Goal: Task Accomplishment & Management: Complete application form

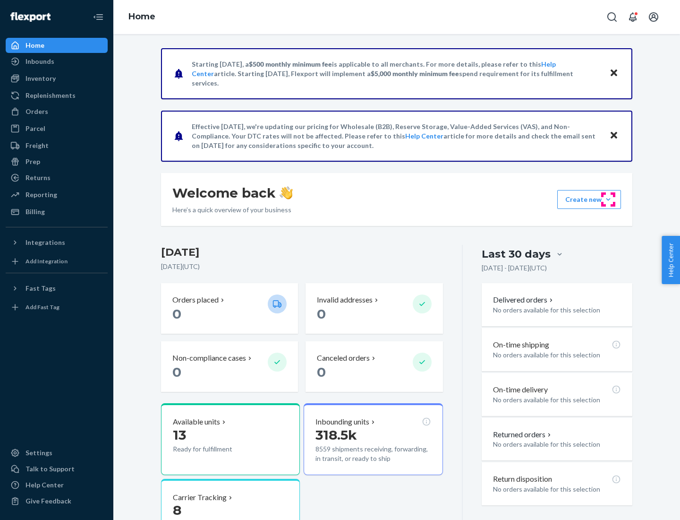
click at [608, 199] on button "Create new Create new inbound Create new order Create new product" at bounding box center [589, 199] width 64 height 19
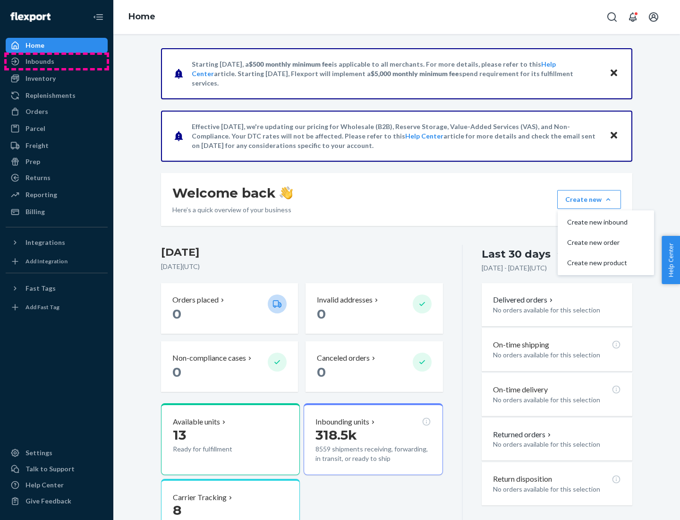
click at [57, 61] on div "Inbounds" at bounding box center [57, 61] width 100 height 13
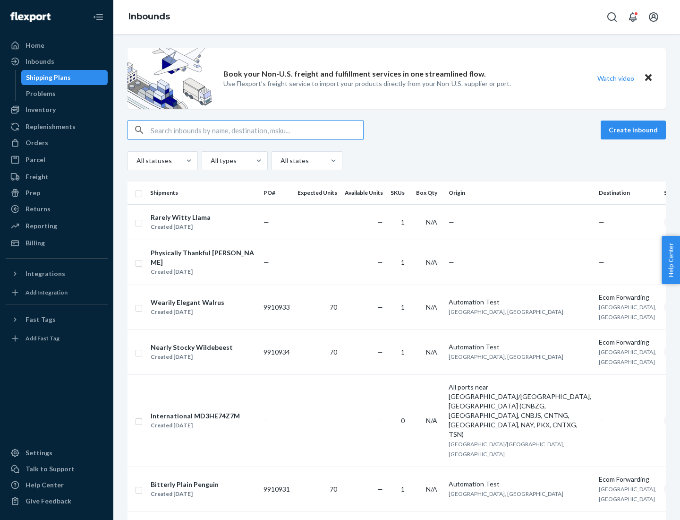
click at [635, 130] on button "Create inbound" at bounding box center [633, 129] width 65 height 19
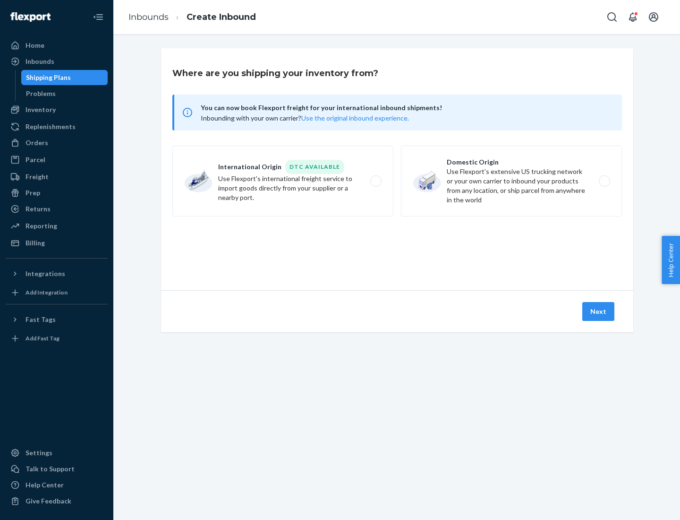
click at [512, 181] on label "Domestic Origin Use Flexport’s extensive US trucking network or your own carrie…" at bounding box center [511, 180] width 221 height 71
click at [604, 181] on input "Domestic Origin Use Flexport’s extensive US trucking network or your own carrie…" at bounding box center [607, 181] width 6 height 6
radio input "true"
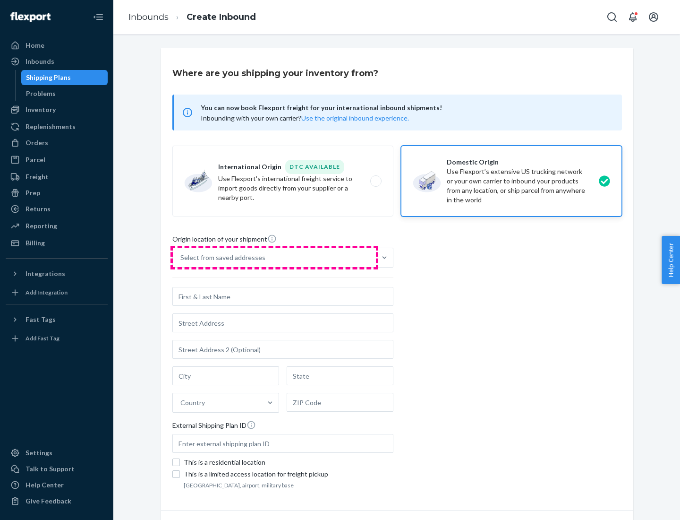
click at [274, 257] on div "Select from saved addresses" at bounding box center [274, 257] width 203 height 19
click at [181, 257] on input "Select from saved addresses" at bounding box center [180, 257] width 1 height 9
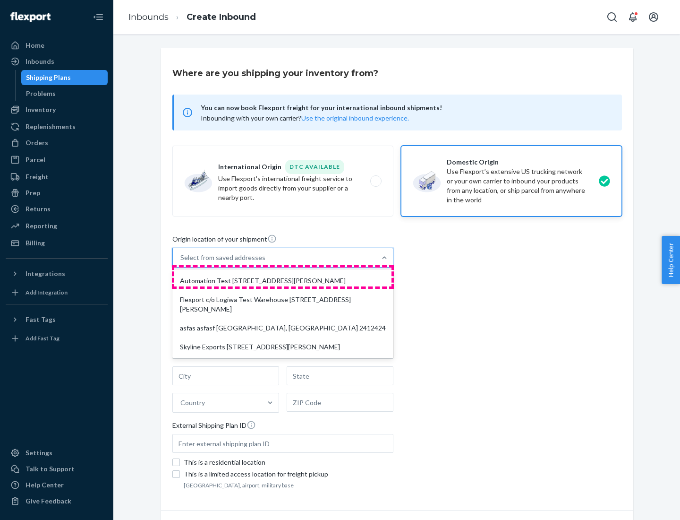
scroll to position [4, 0]
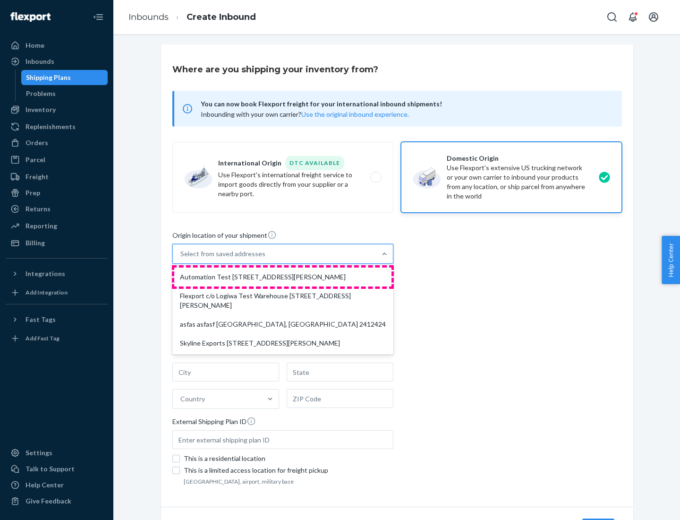
click at [283, 277] on div "Automation Test [STREET_ADDRESS][PERSON_NAME]" at bounding box center [282, 276] width 217 height 19
click at [181, 258] on input "option Automation Test [STREET_ADDRESS][PERSON_NAME] focused, 1 of 4. 4 results…" at bounding box center [180, 253] width 1 height 9
type input "Automation Test"
type input "9th Floor"
type input "[GEOGRAPHIC_DATA]"
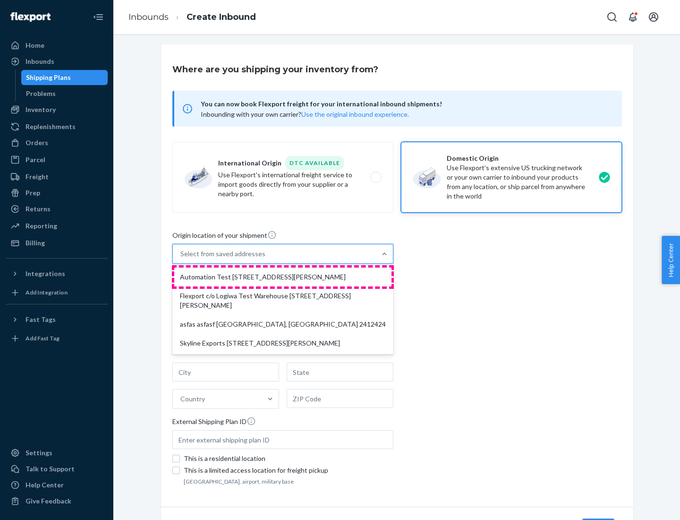
type input "CA"
type input "94104"
type input "[STREET_ADDRESS][PERSON_NAME]"
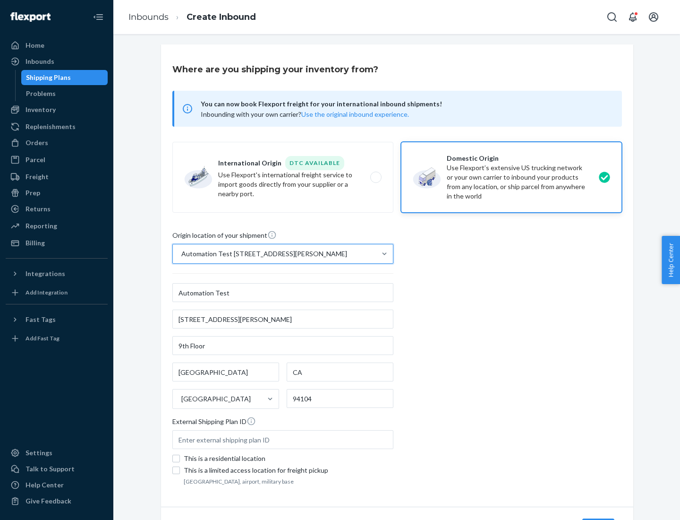
scroll to position [55, 0]
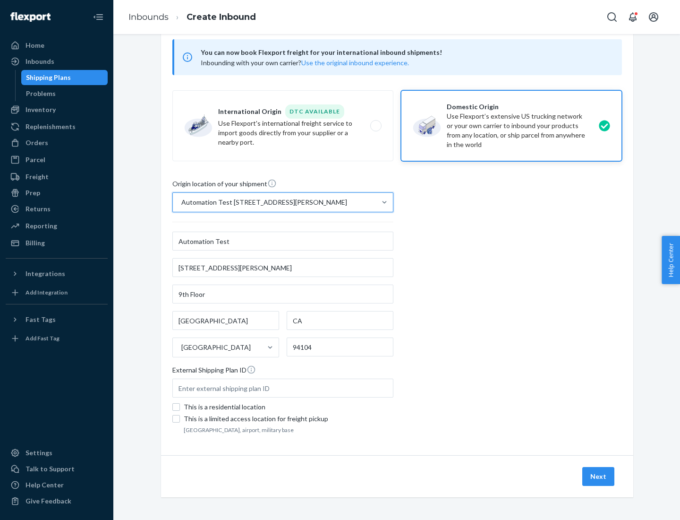
click at [599, 476] on button "Next" at bounding box center [598, 476] width 32 height 19
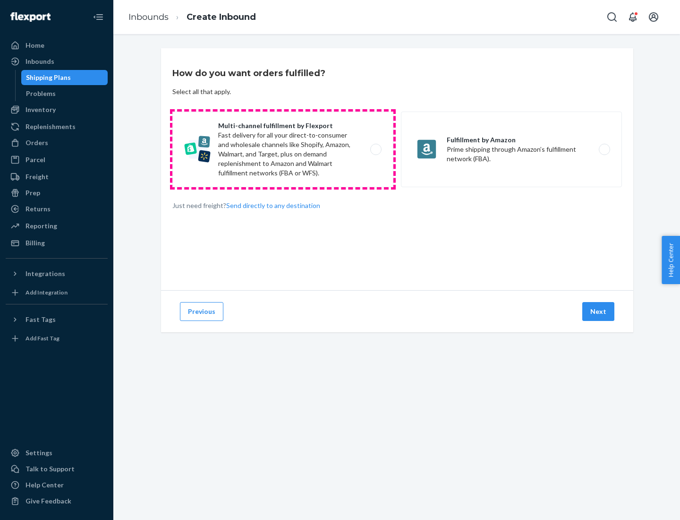
click at [283, 149] on label "Multi-channel fulfillment by Flexport Fast delivery for all your direct-to-cons…" at bounding box center [282, 149] width 221 height 76
click at [376, 149] on input "Multi-channel fulfillment by Flexport Fast delivery for all your direct-to-cons…" at bounding box center [379, 149] width 6 height 6
radio input "true"
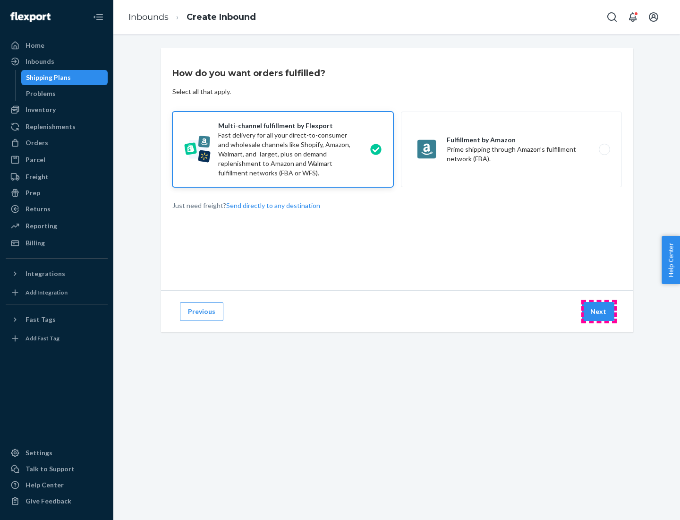
click at [599, 311] on button "Next" at bounding box center [598, 311] width 32 height 19
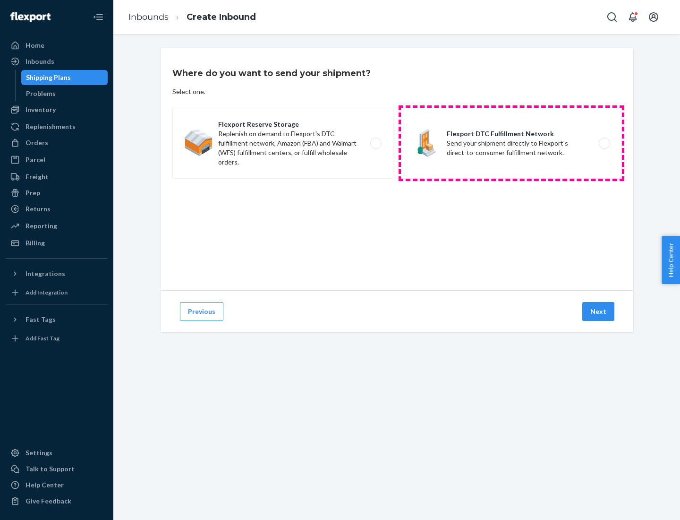
click at [512, 143] on label "Flexport DTC Fulfillment Network Send your shipment directly to Flexport's dire…" at bounding box center [511, 143] width 221 height 71
click at [604, 143] on input "Flexport DTC Fulfillment Network Send your shipment directly to Flexport's dire…" at bounding box center [607, 143] width 6 height 6
radio input "true"
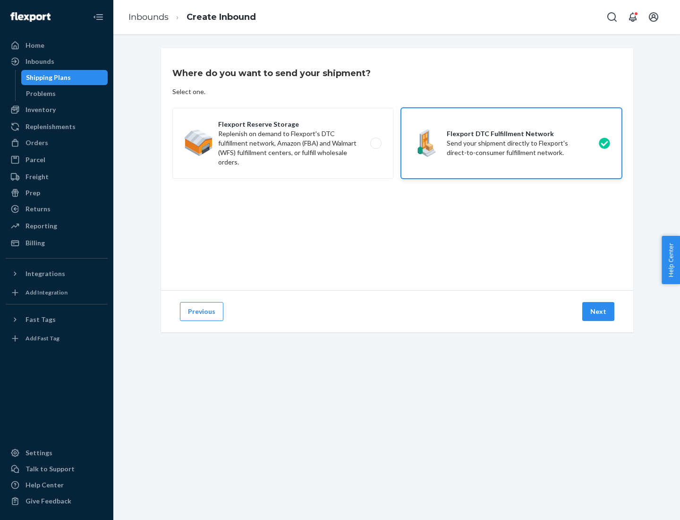
click at [599, 311] on button "Next" at bounding box center [598, 311] width 32 height 19
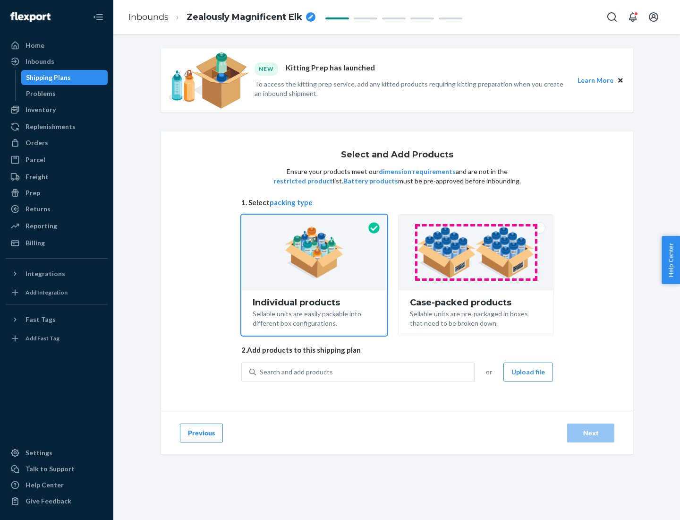
click at [476, 252] on img at bounding box center [476, 252] width 118 height 52
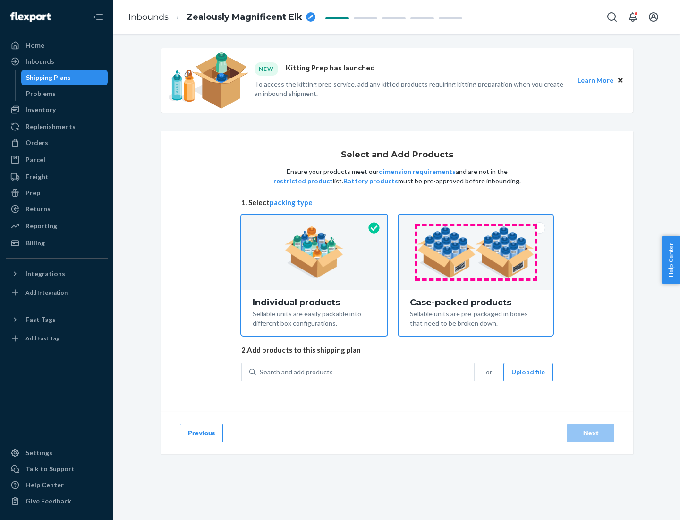
click at [476, 221] on input "Case-packed products Sellable units are pre-packaged in boxes that need to be b…" at bounding box center [476, 217] width 6 height 6
radio input "true"
radio input "false"
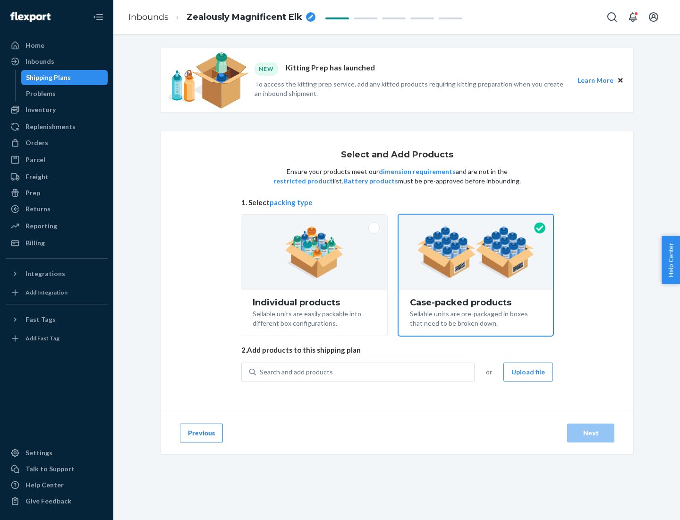
click at [366, 371] on div "Search and add products" at bounding box center [365, 371] width 218 height 17
click at [261, 371] on input "Search and add products" at bounding box center [260, 371] width 1 height 9
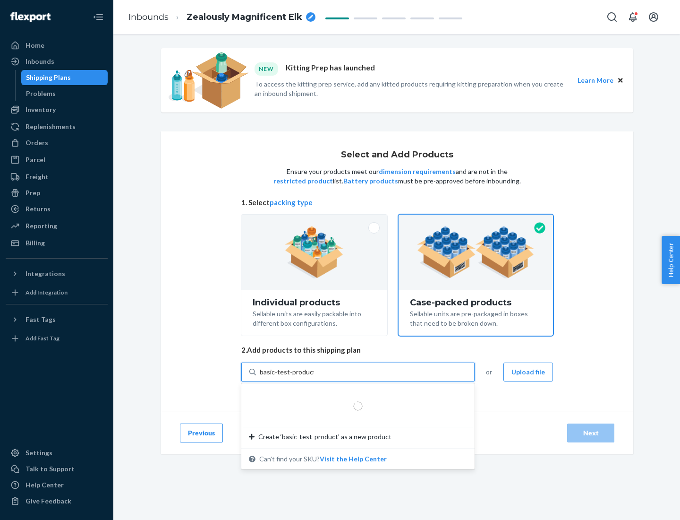
type input "basic-test-product-1"
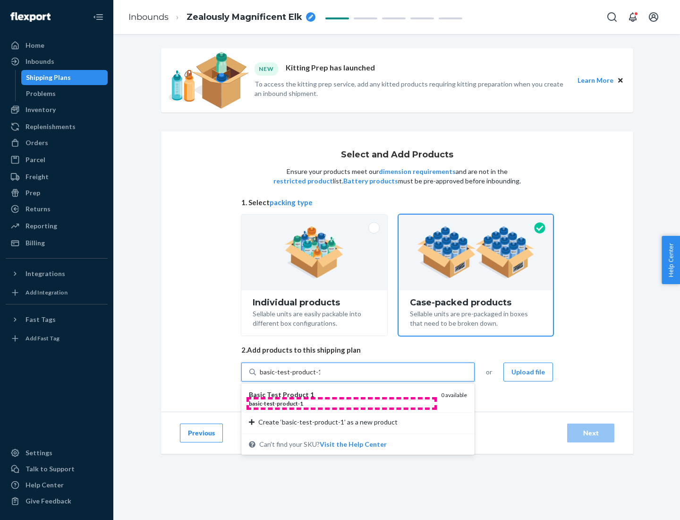
click at [342, 403] on div "basic - test - product - 1" at bounding box center [341, 403] width 185 height 8
click at [320, 376] on input "basic-test-product-1" at bounding box center [290, 371] width 60 height 9
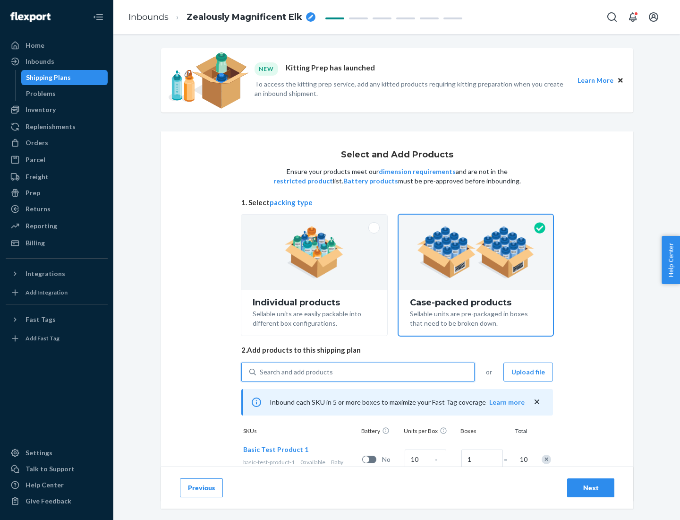
scroll to position [34, 0]
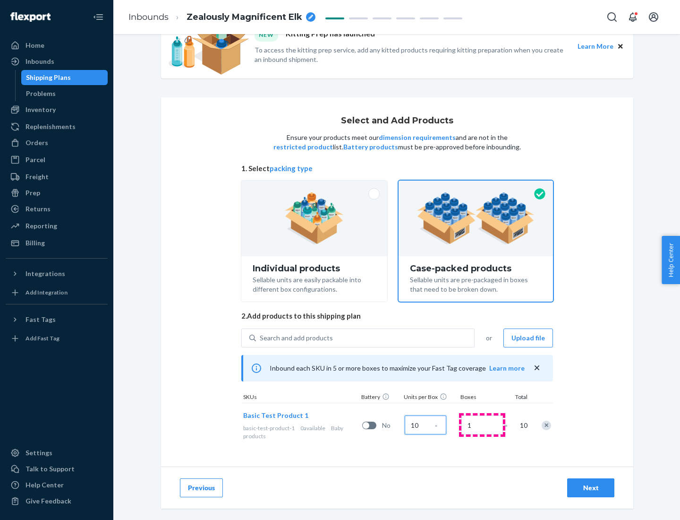
type input "10"
type input "7"
click at [591, 488] on div "Next" at bounding box center [590, 487] width 31 height 9
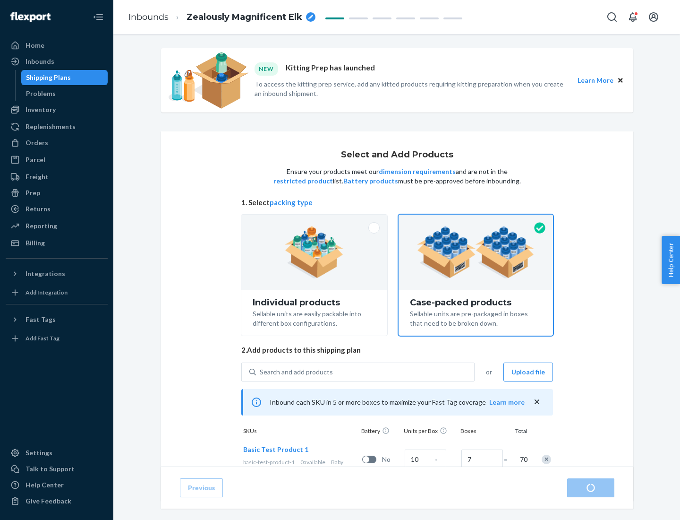
radio input "true"
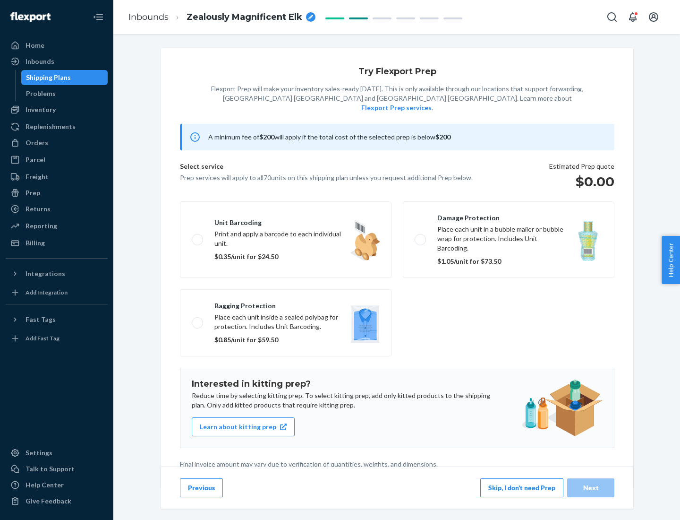
scroll to position [2, 0]
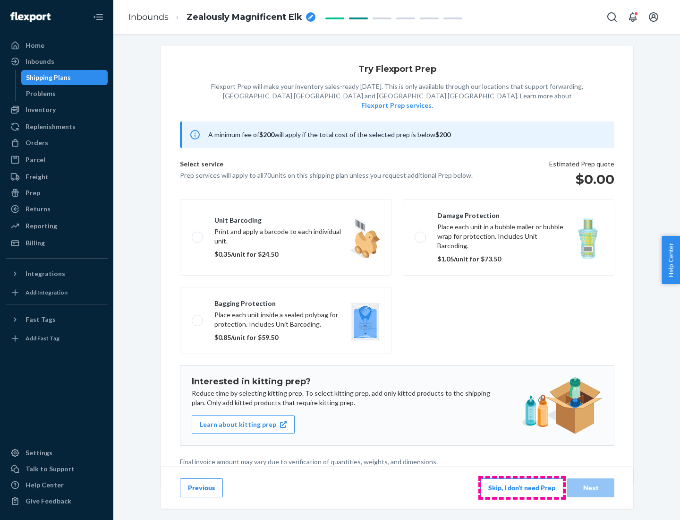
click at [522, 487] on button "Skip, I don't need Prep" at bounding box center [521, 487] width 83 height 19
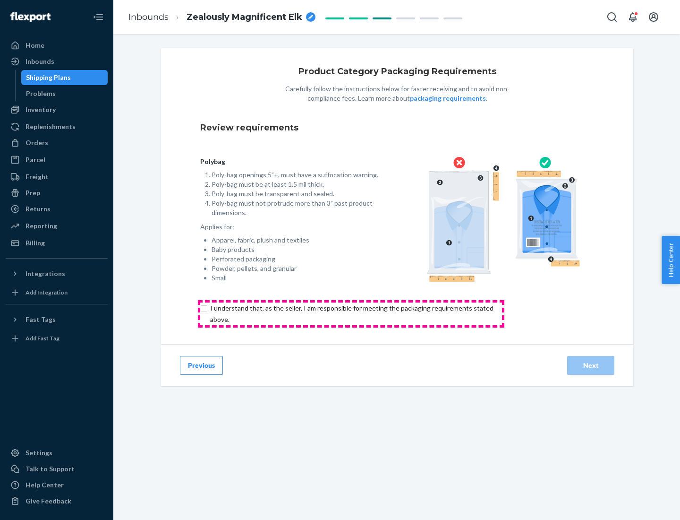
click at [351, 313] on input "checkbox" at bounding box center [357, 313] width 314 height 23
checkbox input "true"
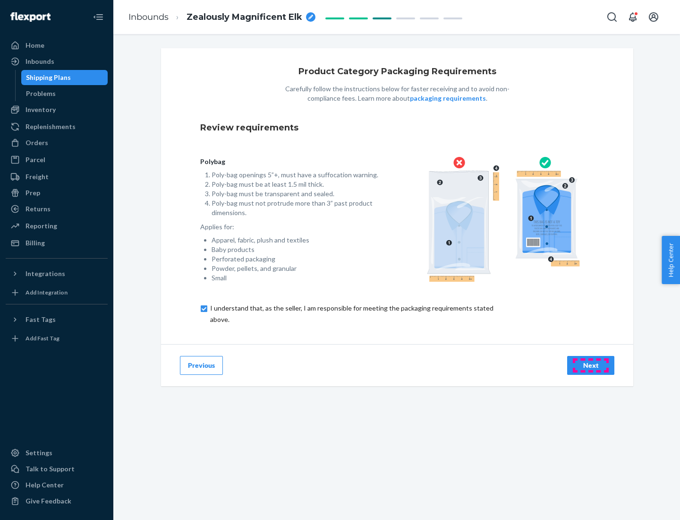
click at [591, 365] on div "Next" at bounding box center [590, 364] width 31 height 9
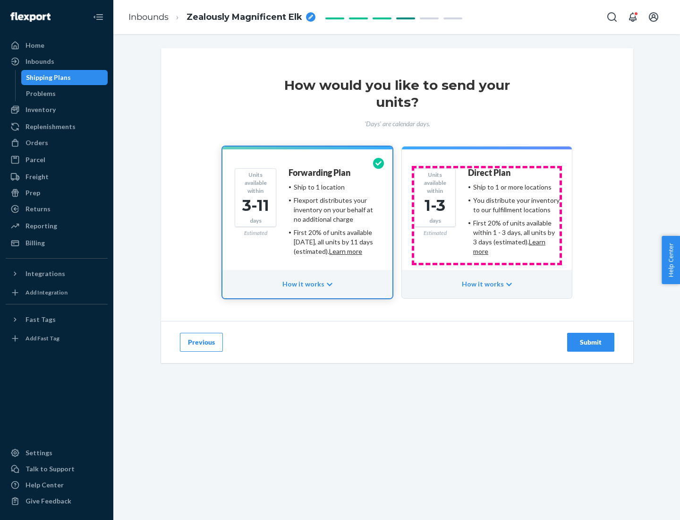
click at [487, 215] on ul "Ship to 1 or more locations You distribute your inventory to our fulfillment lo…" at bounding box center [514, 219] width 92 height 74
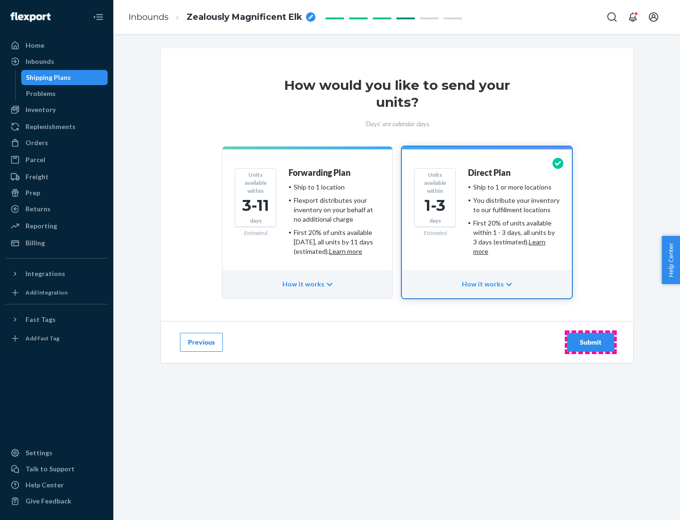
click at [591, 342] on div "Submit" at bounding box center [590, 341] width 31 height 9
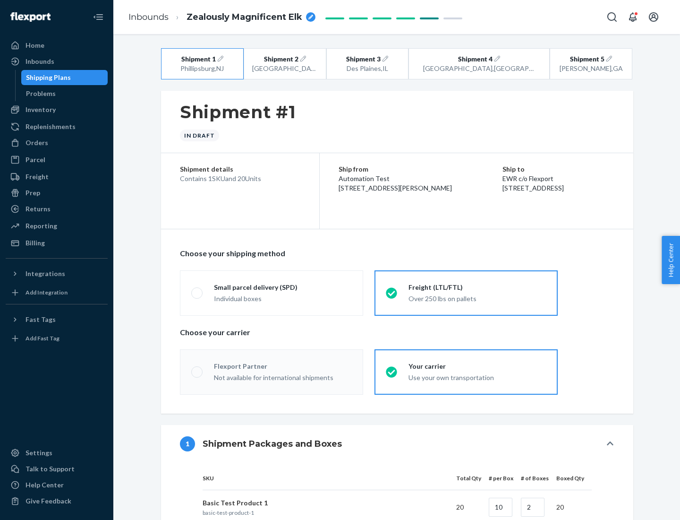
radio input "true"
radio input "false"
radio input "true"
radio input "false"
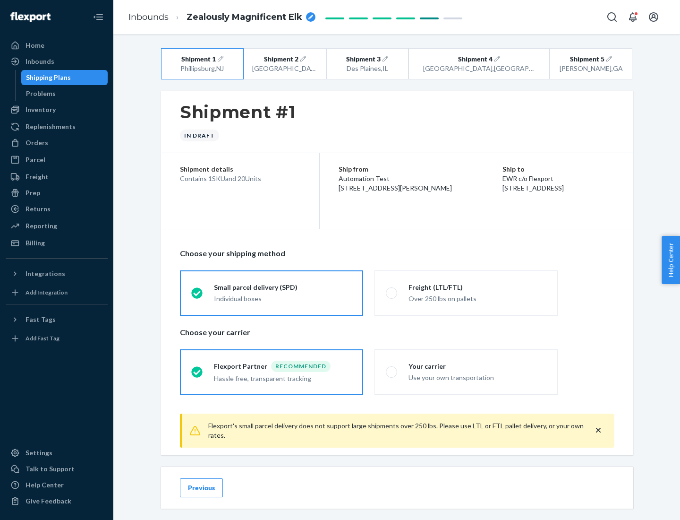
scroll to position [10, 0]
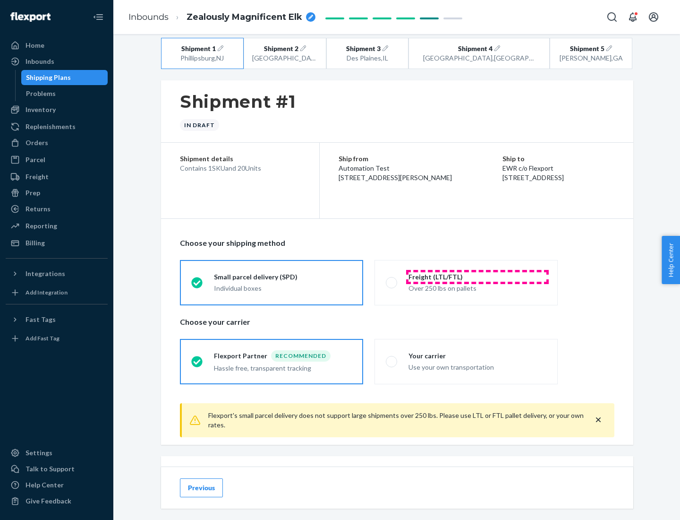
click at [478, 276] on div "Freight (LTL/FTL)" at bounding box center [478, 276] width 138 height 9
click at [392, 279] on input "Freight (LTL/FTL) Over 250 lbs on pallets" at bounding box center [389, 282] width 6 height 6
radio input "true"
radio input "false"
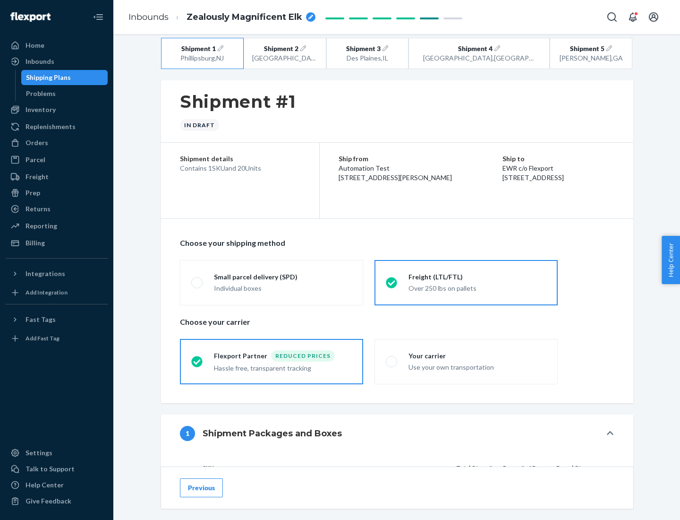
scroll to position [89, 0]
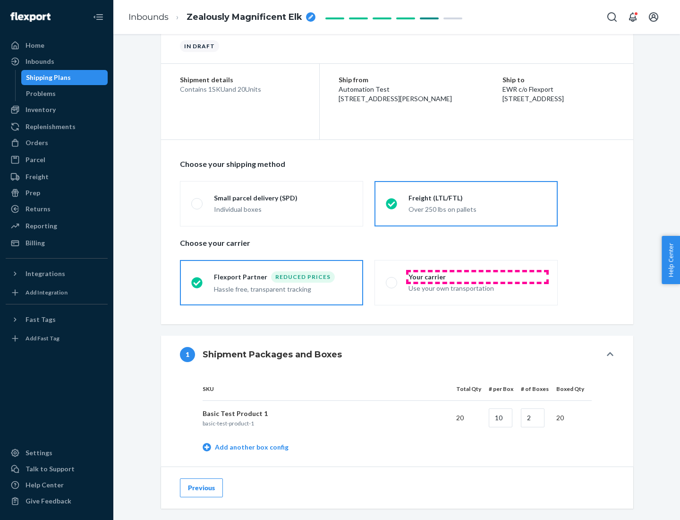
click at [478, 276] on div "Your carrier" at bounding box center [478, 276] width 138 height 9
click at [392, 279] on input "Your carrier Use your own transportation" at bounding box center [389, 282] width 6 height 6
radio input "true"
radio input "false"
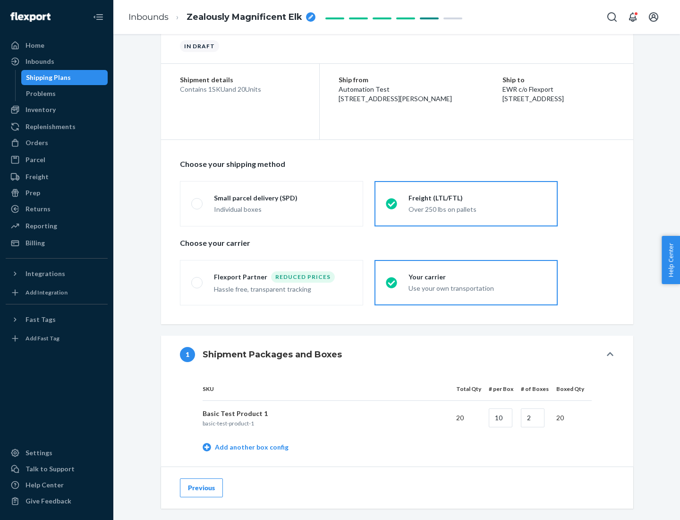
scroll to position [299, 0]
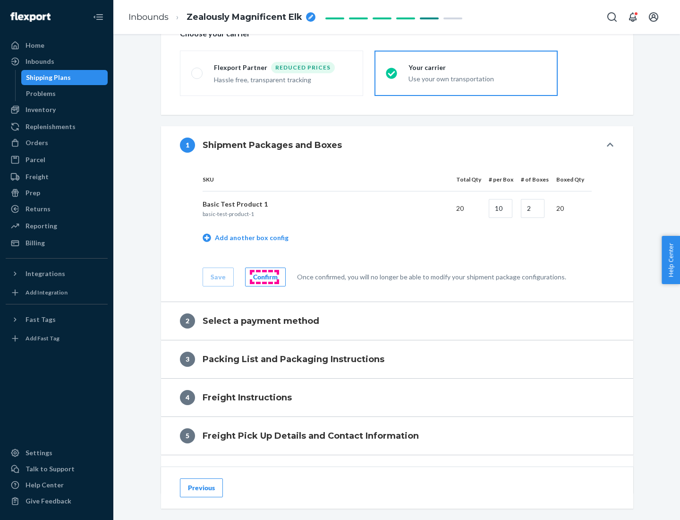
click at [264, 276] on div "Confirm" at bounding box center [265, 276] width 25 height 9
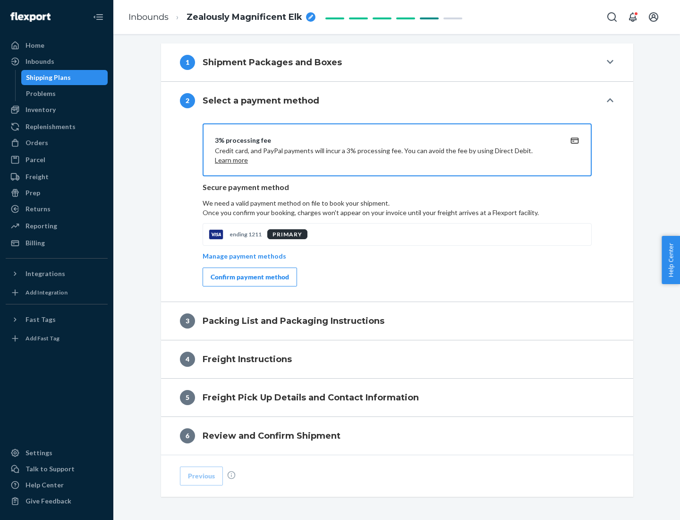
click at [249, 277] on div "Confirm payment method" at bounding box center [250, 276] width 78 height 9
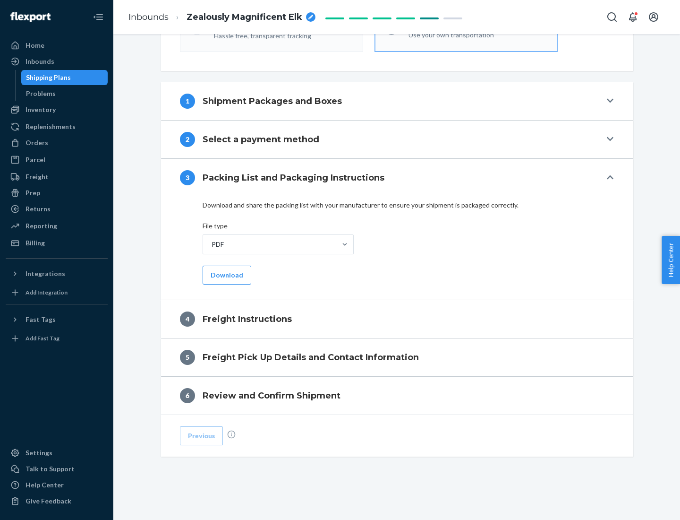
scroll to position [341, 0]
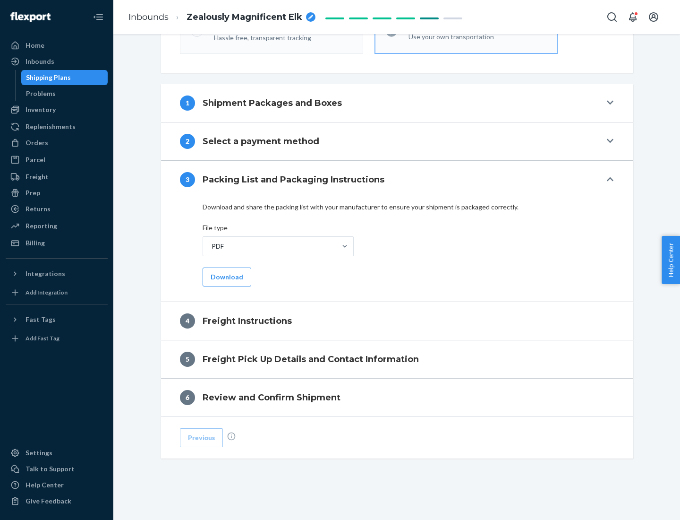
click at [226, 276] on button "Download" at bounding box center [227, 276] width 49 height 19
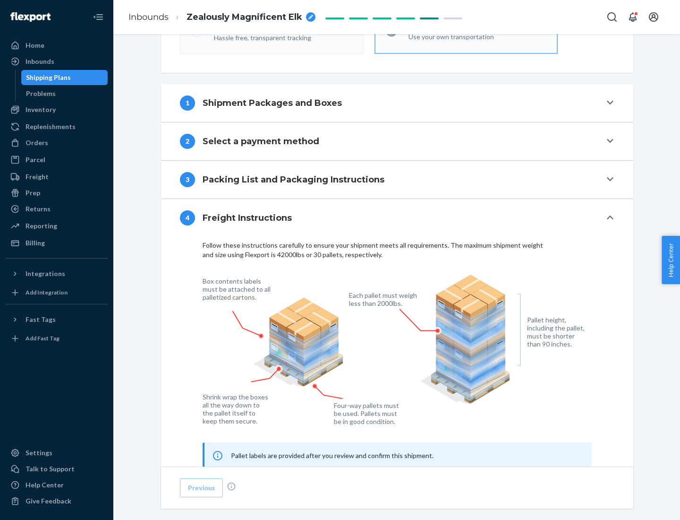
scroll to position [571, 0]
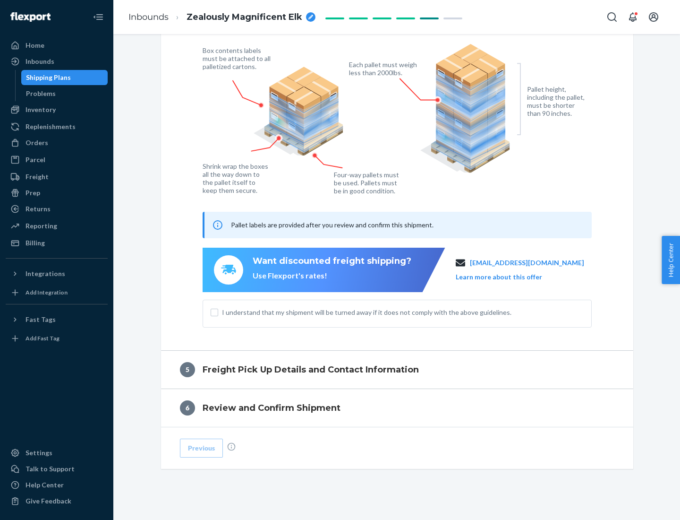
click at [511, 276] on button "Learn more about this offer" at bounding box center [499, 276] width 86 height 9
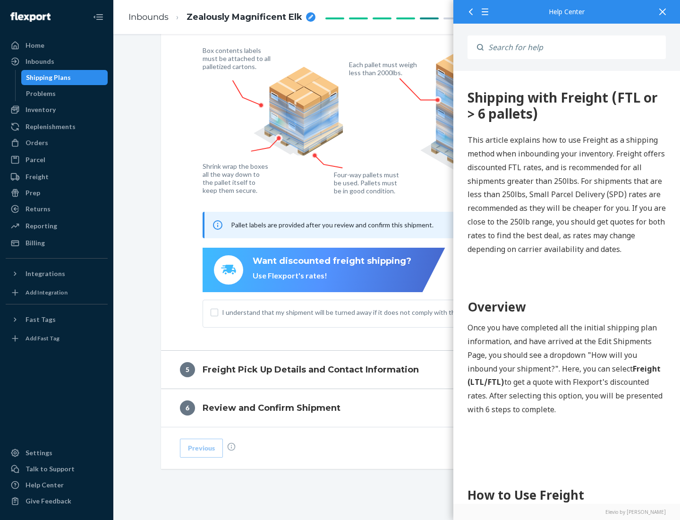
scroll to position [0, 0]
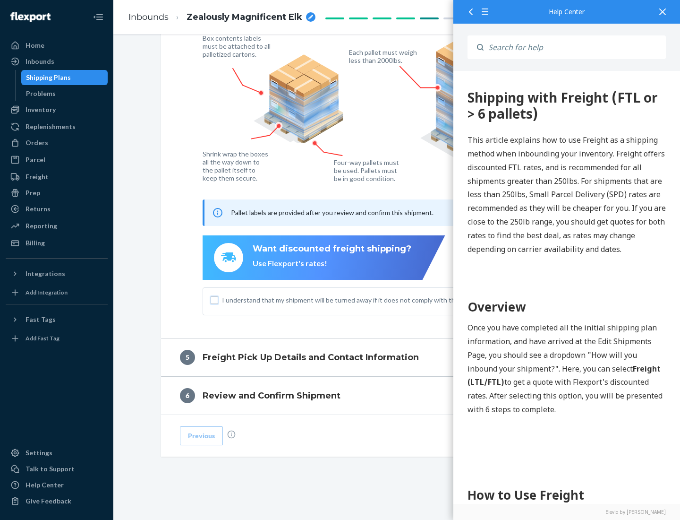
click at [214, 299] on input "I understand that my shipment will be turned away if it does not comply with th…" at bounding box center [215, 300] width 8 height 8
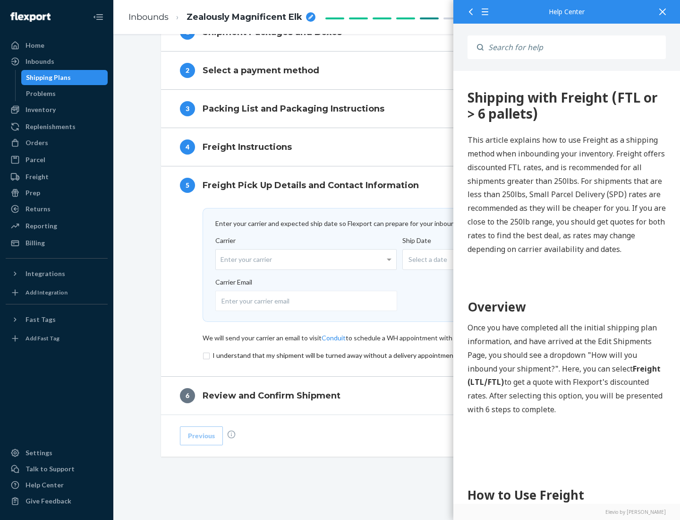
scroll to position [411, 0]
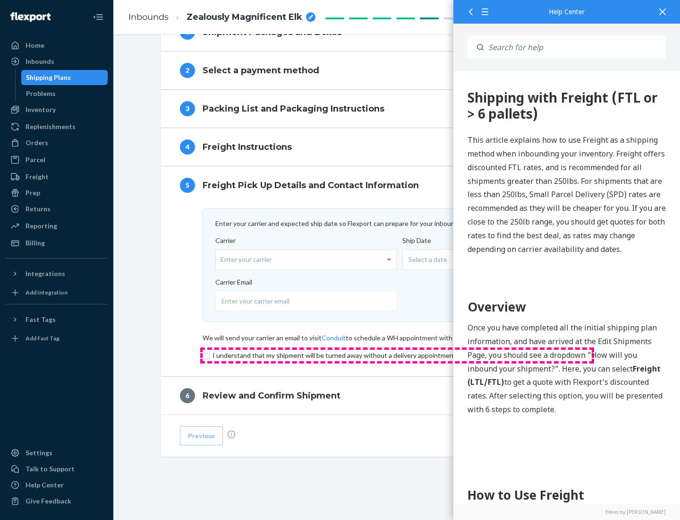
click at [397, 355] on input "checkbox" at bounding box center [397, 355] width 389 height 11
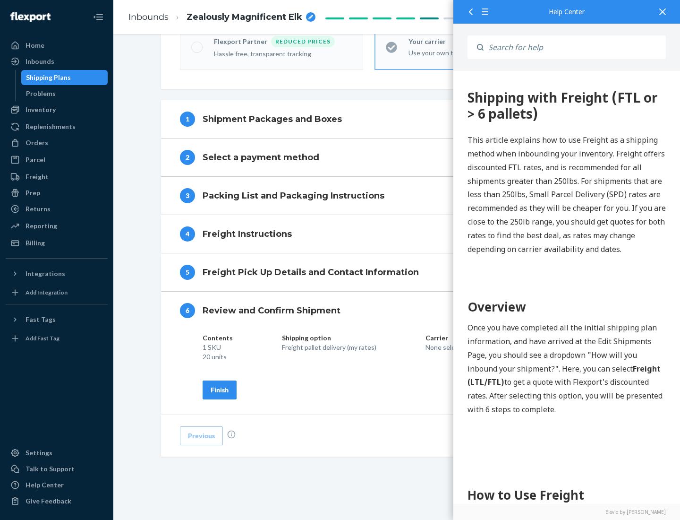
click at [220, 389] on div "Finish" at bounding box center [220, 389] width 18 height 9
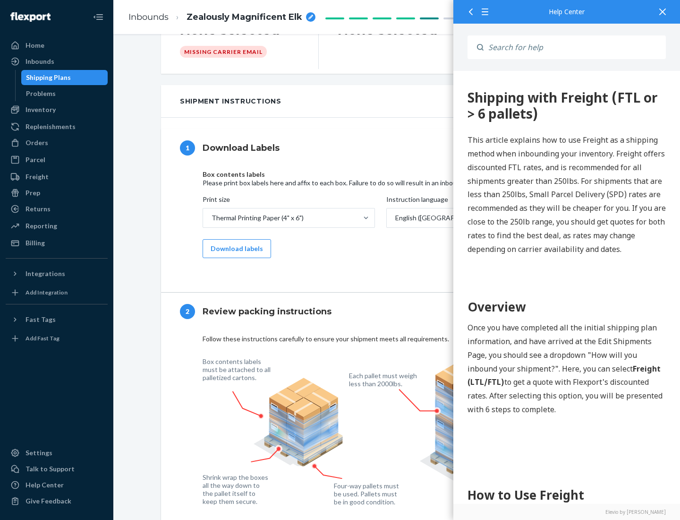
scroll to position [0, 0]
